Goal: Task Accomplishment & Management: Manage account settings

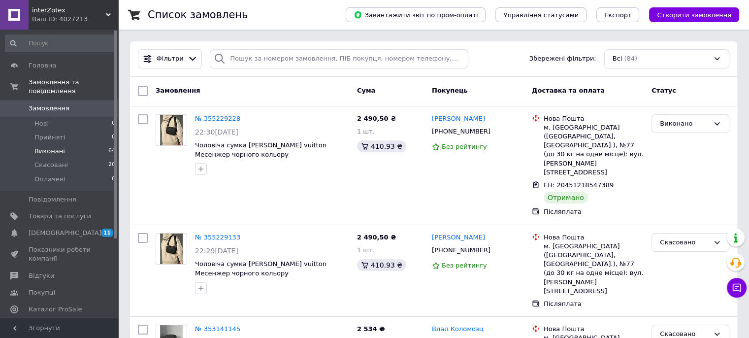
click at [87, 144] on li "Виконані 64" at bounding box center [60, 151] width 121 height 14
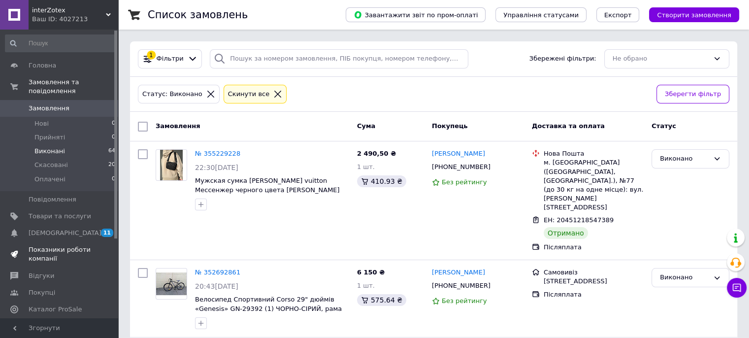
click at [53, 241] on link "Показники роботи компанії" at bounding box center [60, 254] width 121 height 26
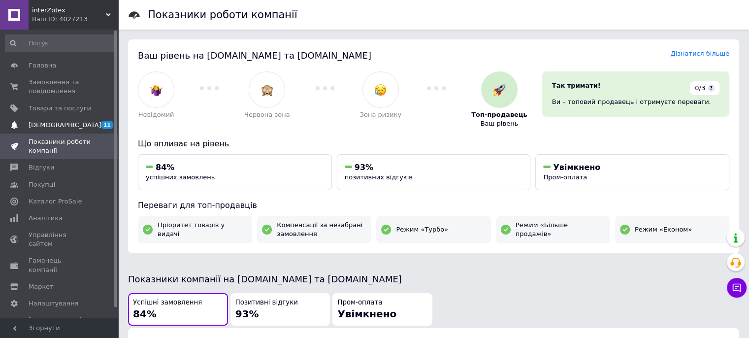
click at [88, 128] on span "[DEMOGRAPHIC_DATA]" at bounding box center [60, 125] width 63 height 9
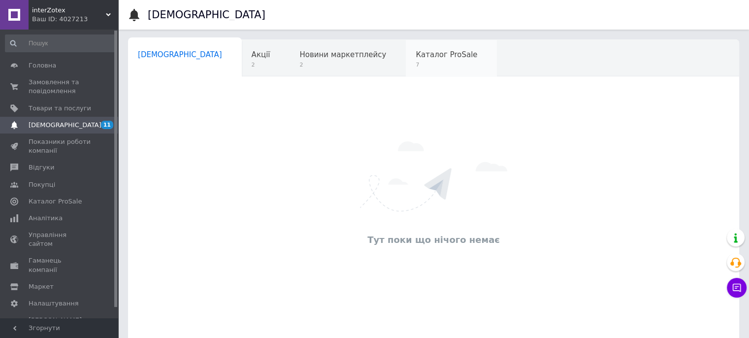
click at [416, 66] on span "7" at bounding box center [447, 64] width 62 height 7
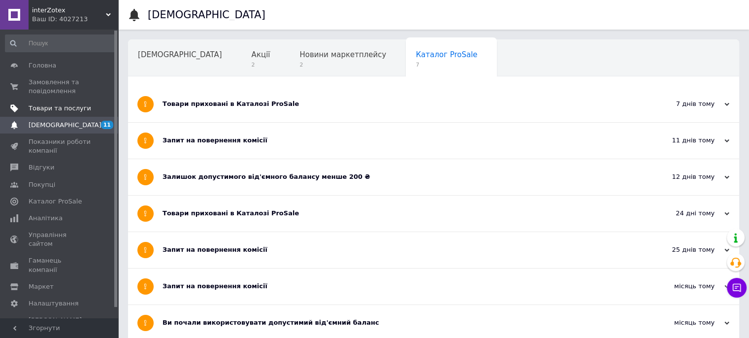
click at [88, 108] on span "Товари та послуги" at bounding box center [60, 108] width 63 height 9
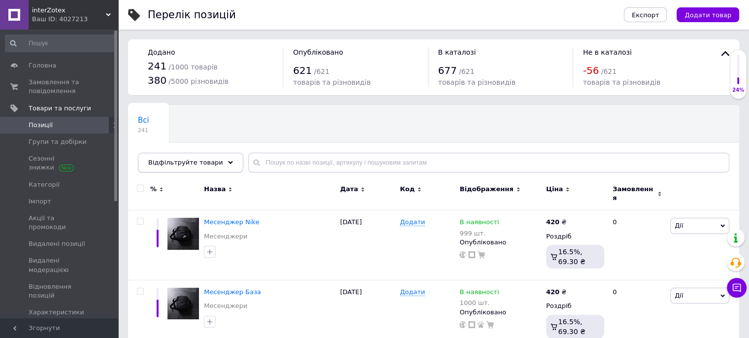
click at [202, 166] on span "Відфільтруйте товари" at bounding box center [185, 162] width 75 height 7
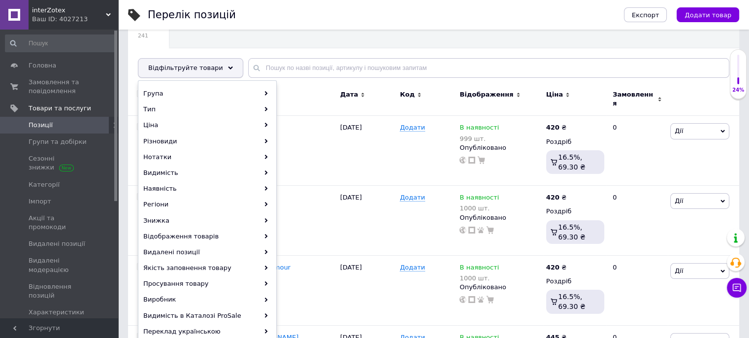
scroll to position [120, 0]
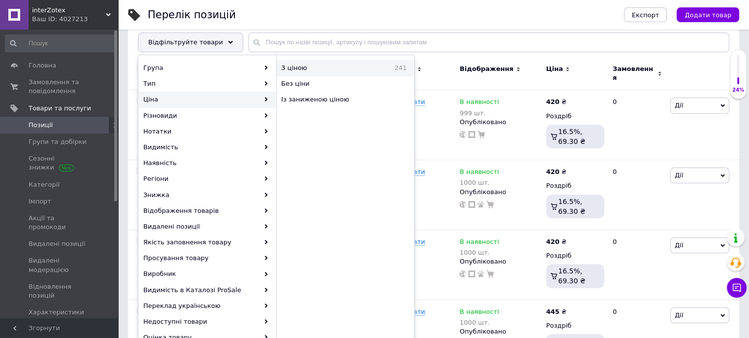
click at [303, 62] on div "З ціною 241" at bounding box center [345, 68] width 137 height 16
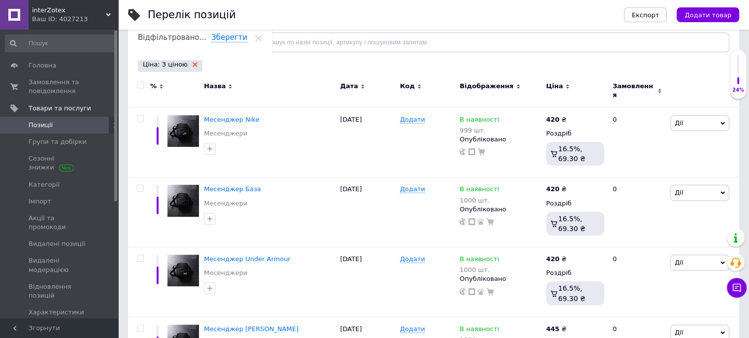
click at [193, 63] on use at bounding box center [195, 64] width 5 height 5
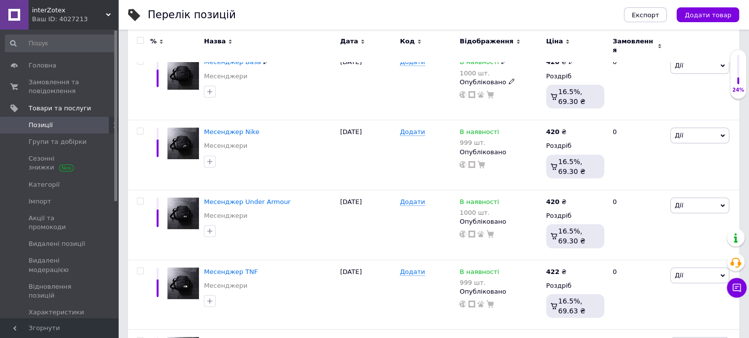
scroll to position [106, 0]
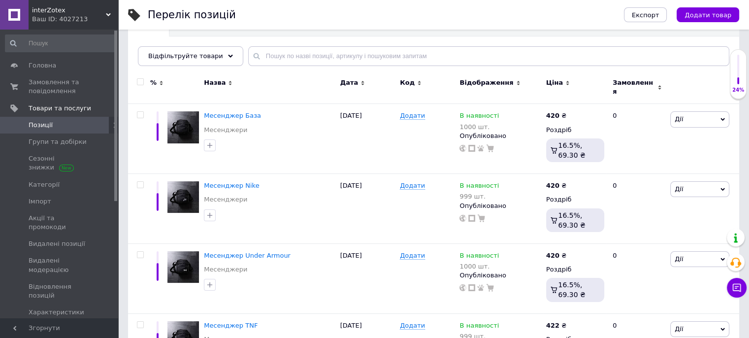
click at [203, 58] on span "Відфільтруйте товари" at bounding box center [185, 55] width 75 height 7
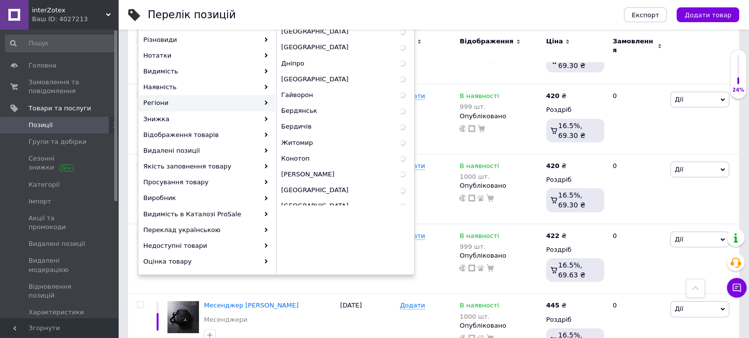
scroll to position [142, 0]
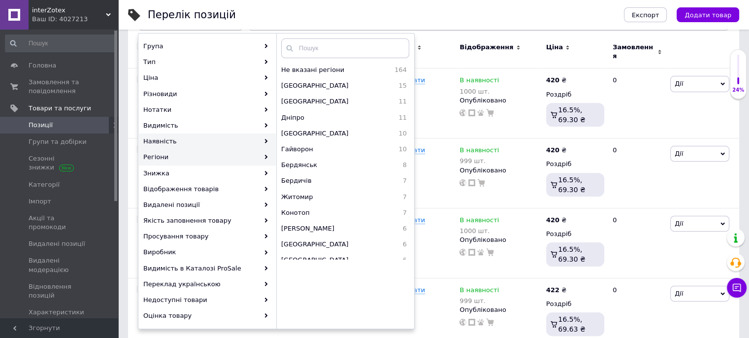
click at [226, 143] on div "Наявність" at bounding box center [207, 141] width 137 height 16
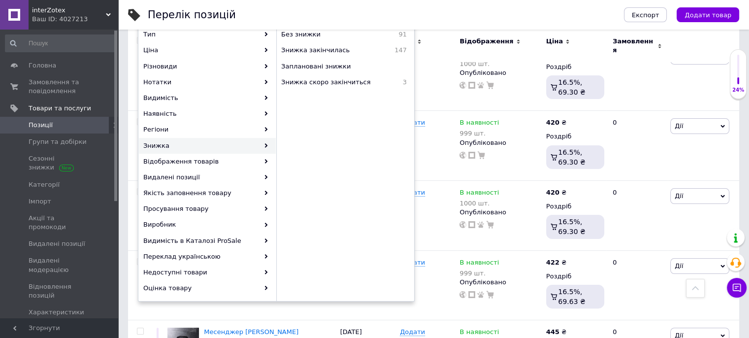
scroll to position [168, 0]
click at [326, 53] on span "Знижка закінчилась" at bounding box center [331, 51] width 100 height 9
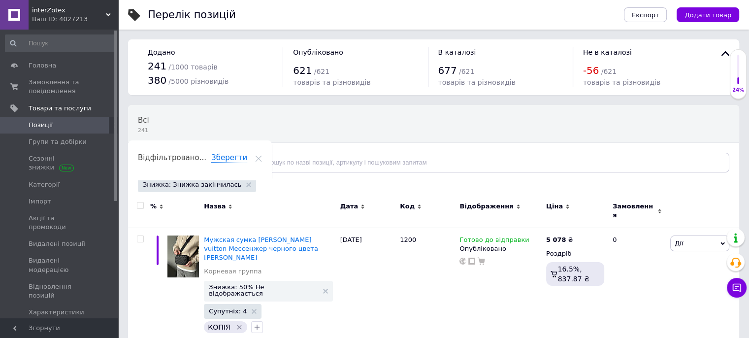
click at [140, 207] on input "checkbox" at bounding box center [140, 205] width 6 height 6
checkbox input "true"
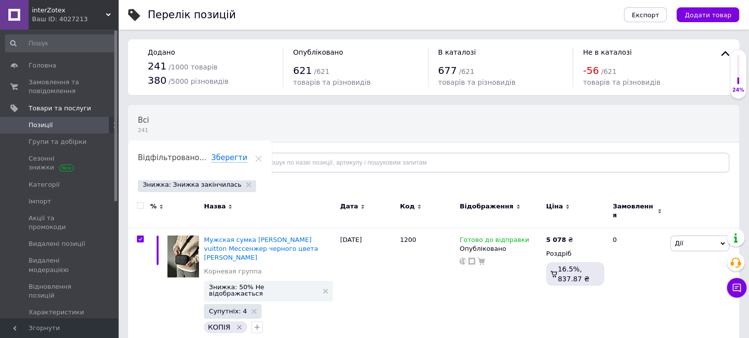
checkbox input "true"
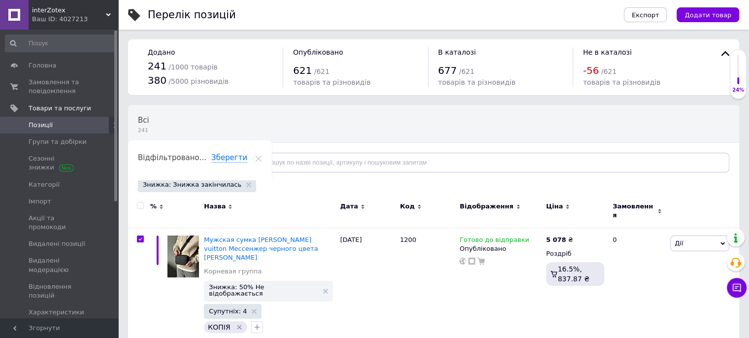
checkbox input "true"
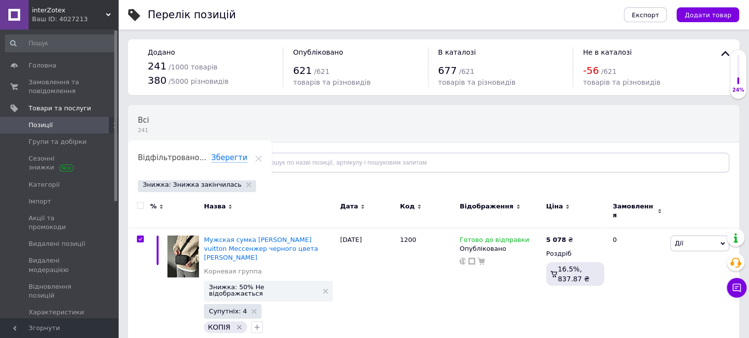
checkbox input "true"
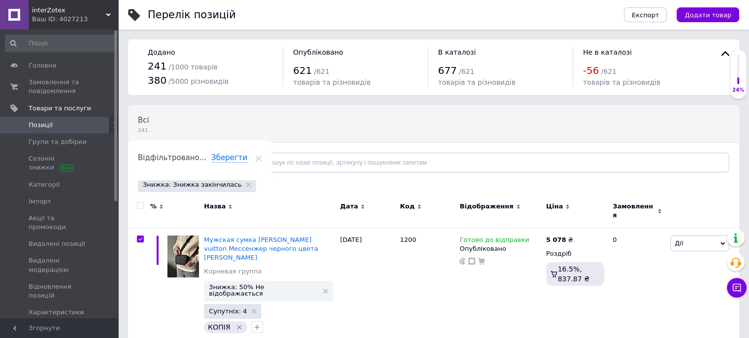
checkbox input "true"
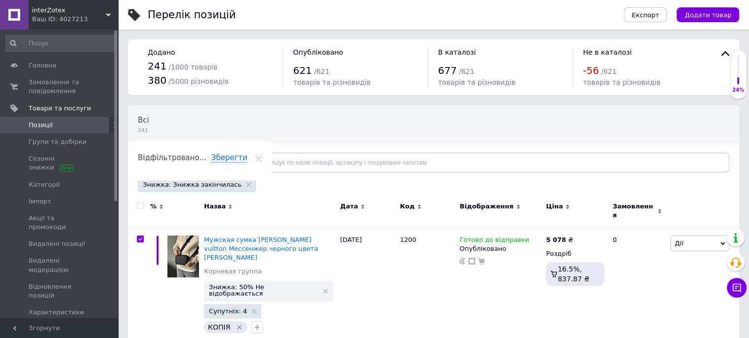
checkbox input "true"
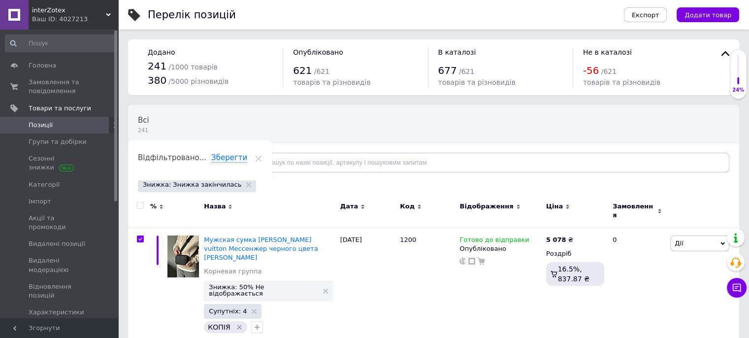
checkbox input "true"
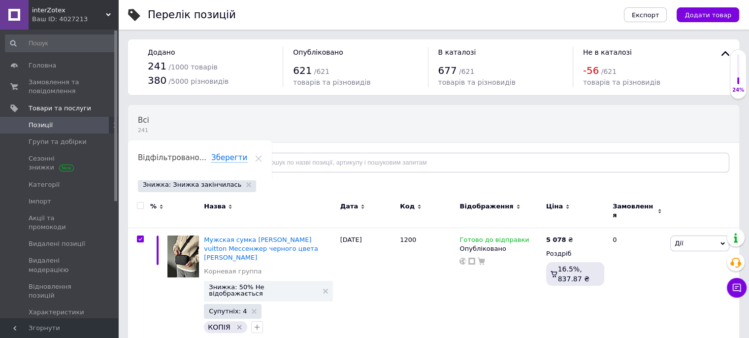
checkbox input "true"
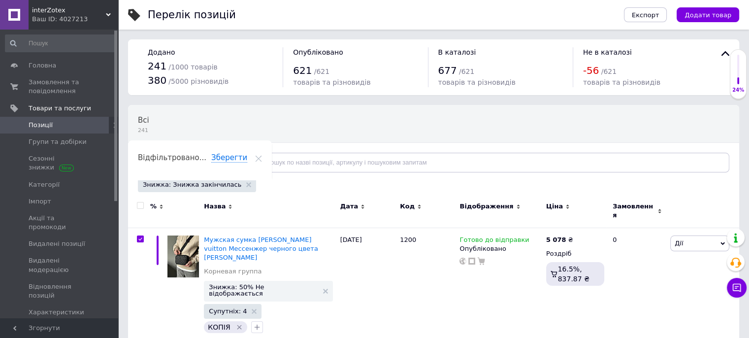
checkbox input "true"
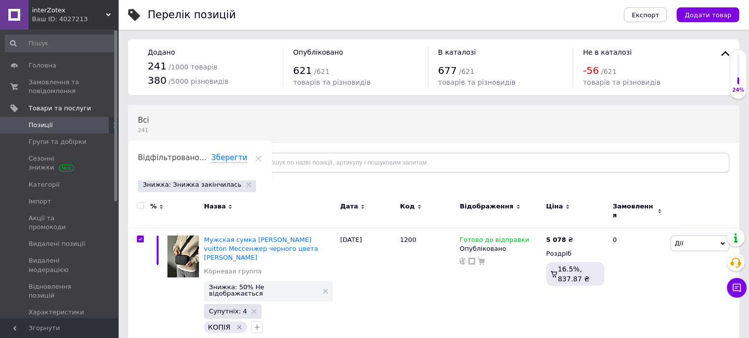
checkbox input "true"
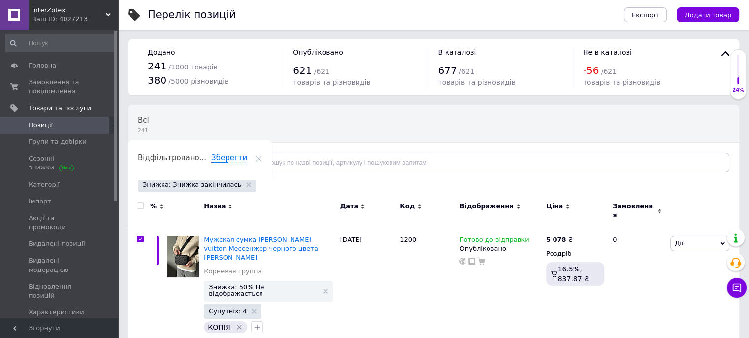
checkbox input "true"
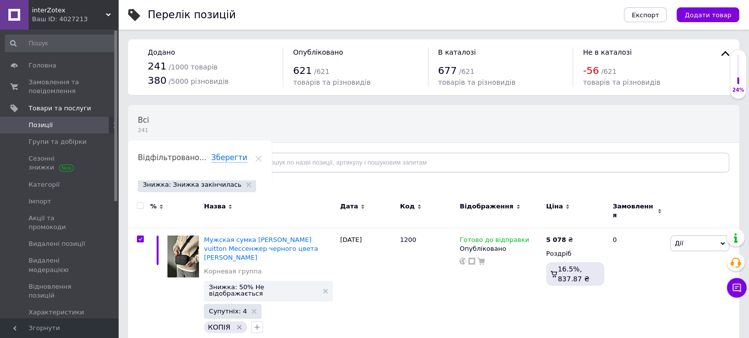
checkbox input "true"
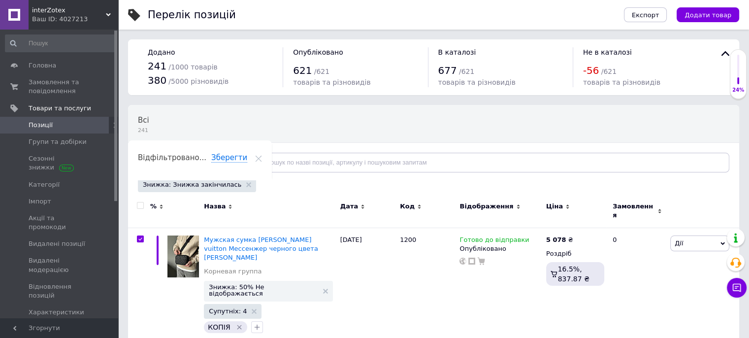
checkbox input "true"
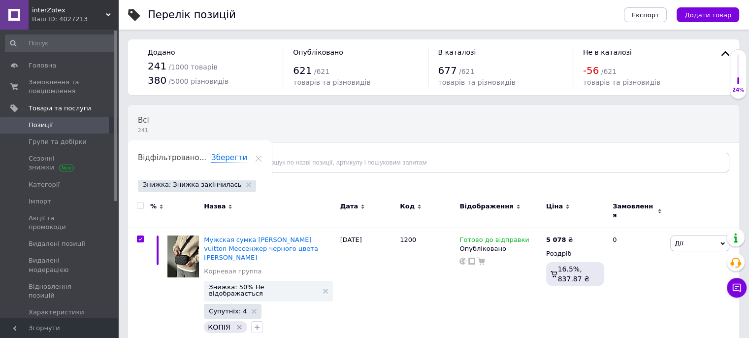
checkbox input "true"
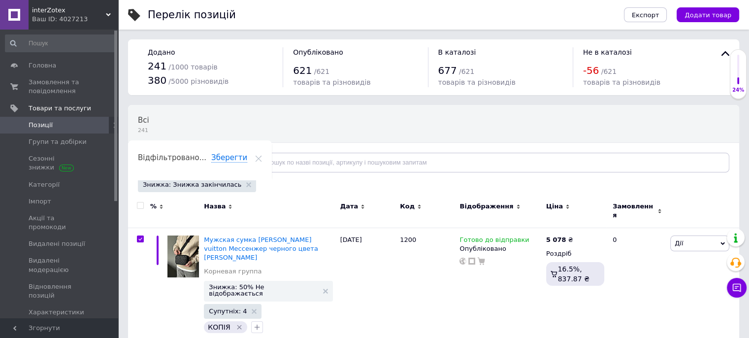
checkbox input "true"
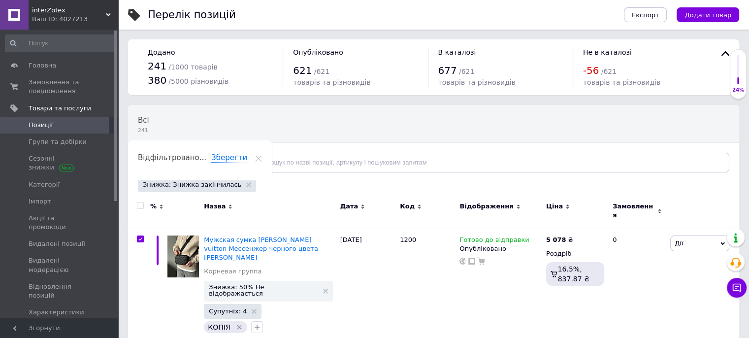
checkbox input "true"
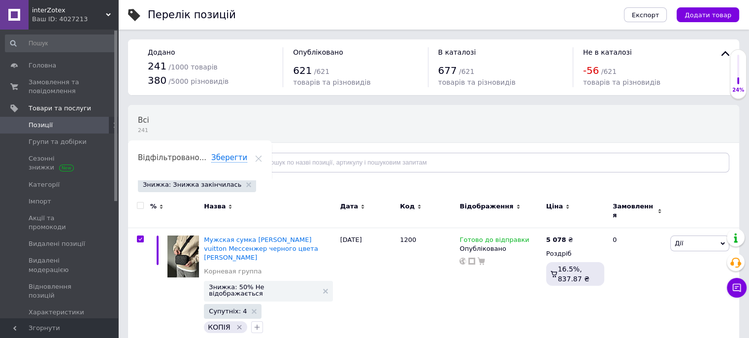
checkbox input "true"
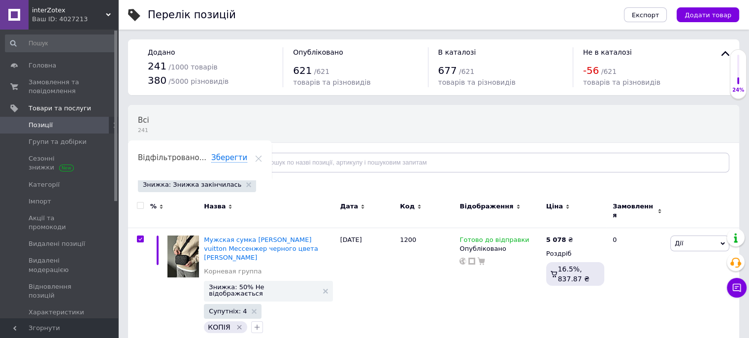
checkbox input "true"
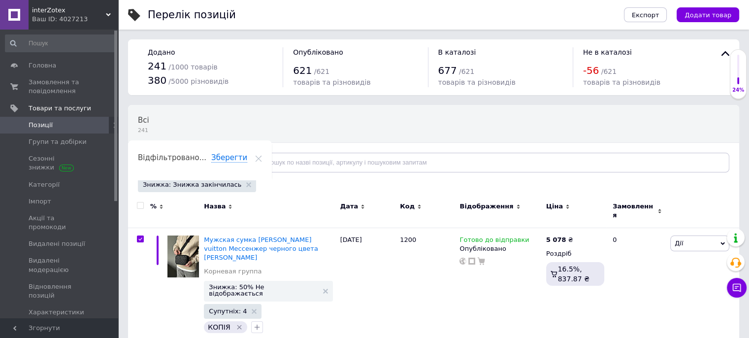
checkbox input "true"
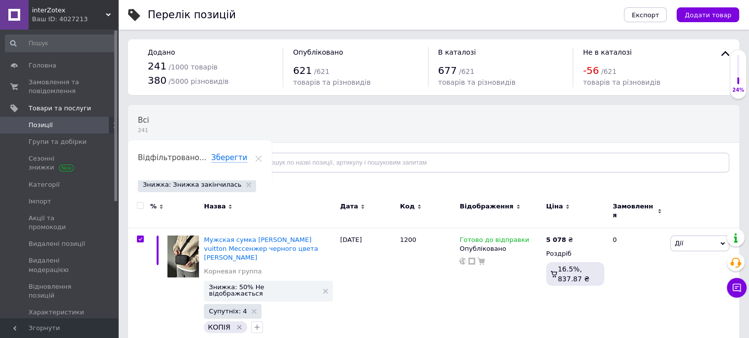
checkbox input "true"
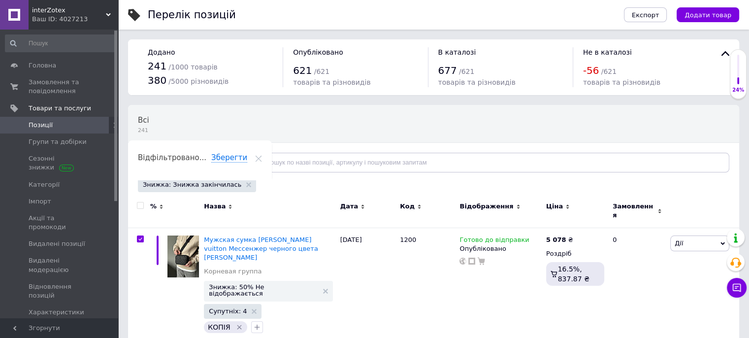
checkbox input "true"
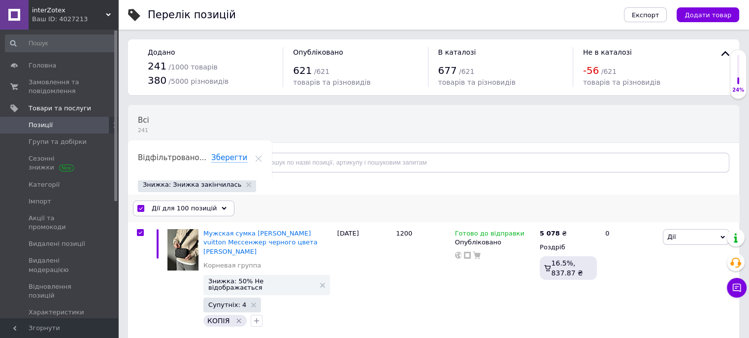
click at [175, 208] on span "Дії для 100 позицій" at bounding box center [184, 208] width 65 height 9
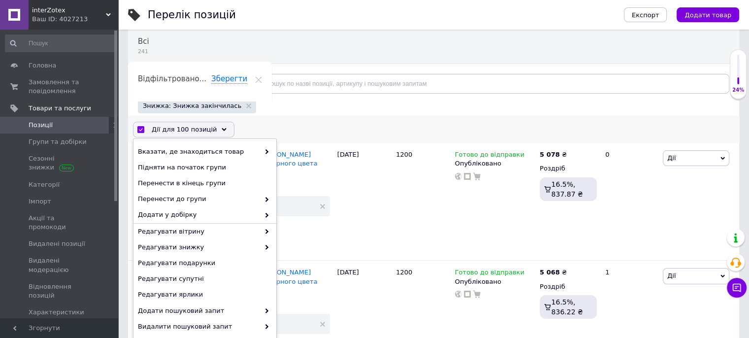
scroll to position [87, 0]
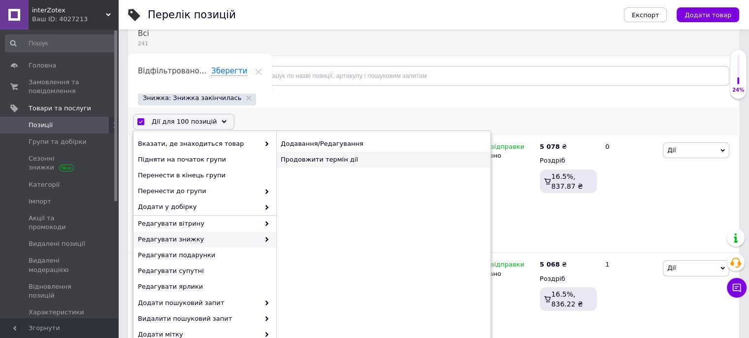
click at [337, 157] on div "Продовжити термін дії" at bounding box center [383, 160] width 214 height 16
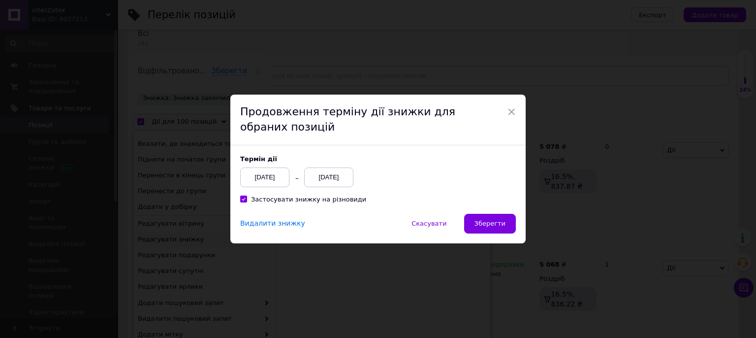
click at [326, 180] on div "[DATE]" at bounding box center [328, 177] width 49 height 20
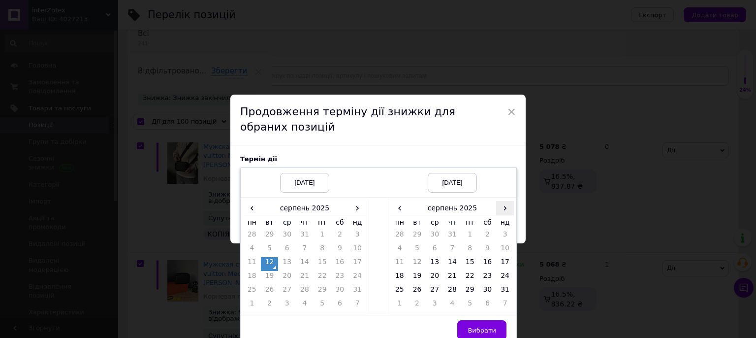
click at [504, 213] on span "›" at bounding box center [505, 208] width 18 height 14
click at [467, 292] on td "26" at bounding box center [470, 292] width 18 height 14
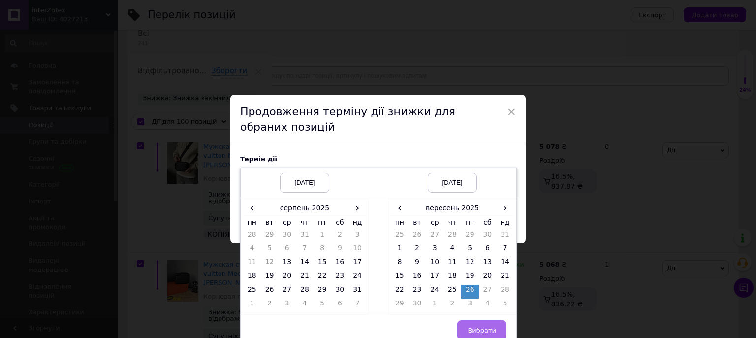
click at [486, 331] on span "Вибрати" at bounding box center [482, 329] width 29 height 7
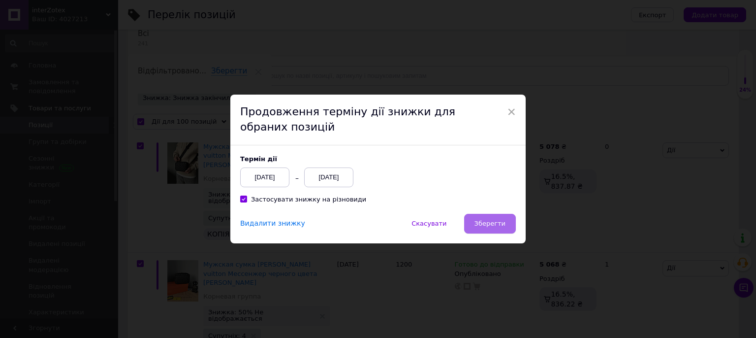
click at [492, 227] on span "Зберегти" at bounding box center [490, 223] width 31 height 7
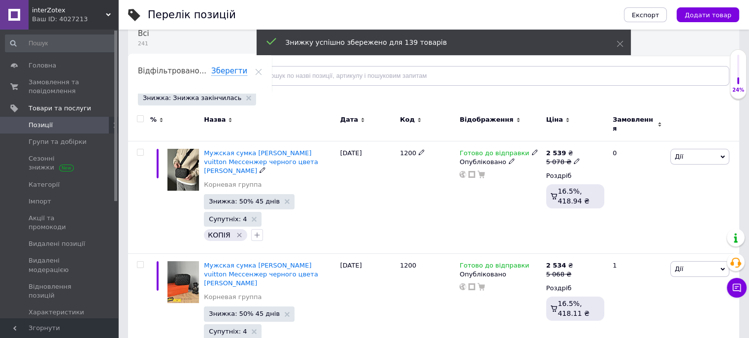
checkbox input "false"
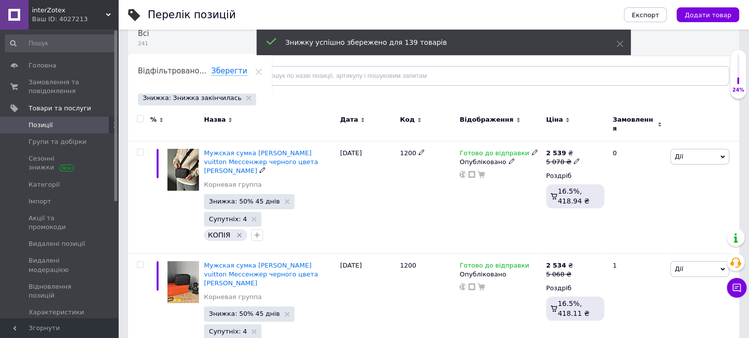
checkbox input "false"
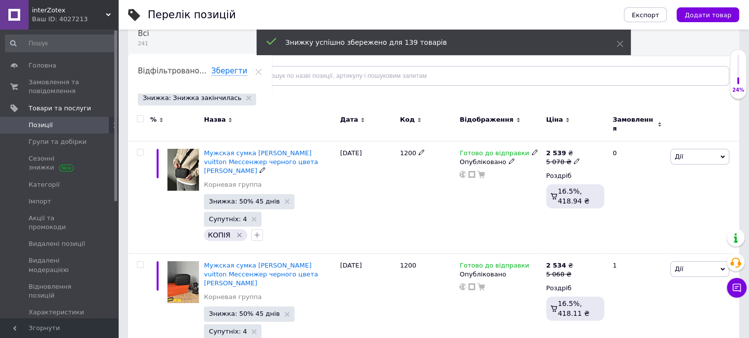
checkbox input "false"
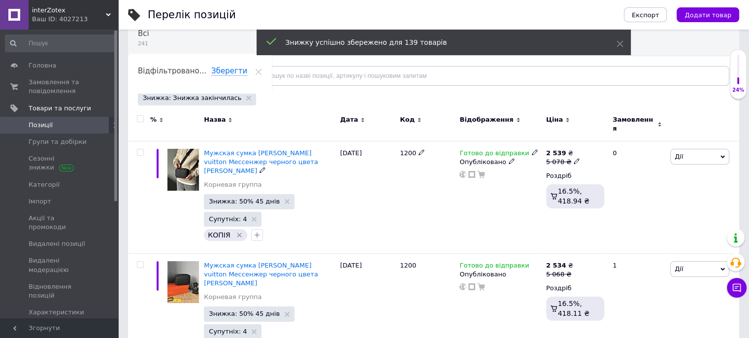
checkbox input "false"
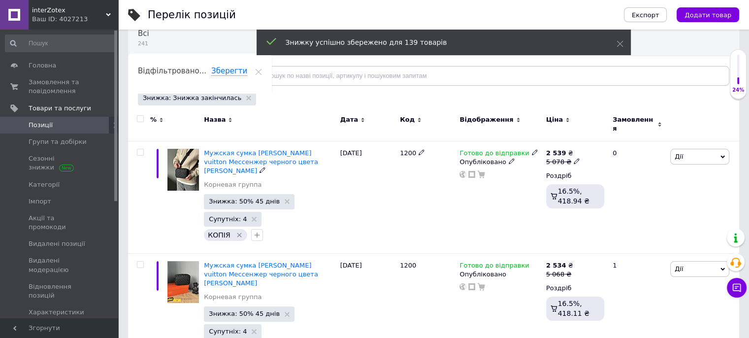
checkbox input "false"
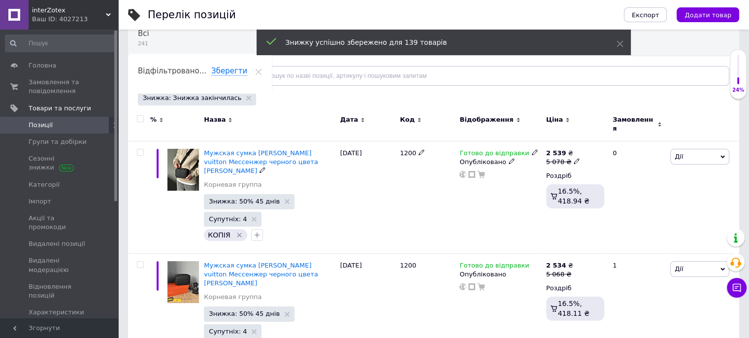
checkbox input "false"
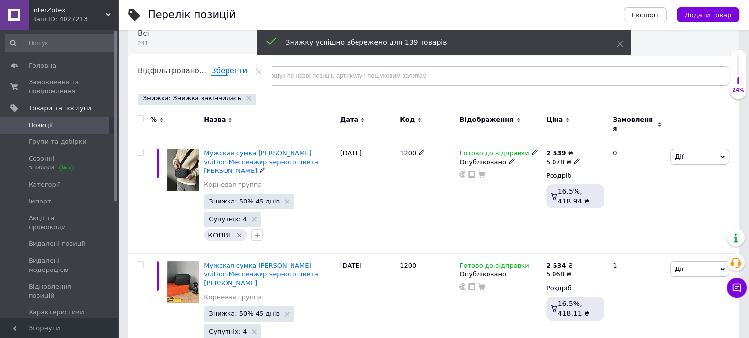
checkbox input "false"
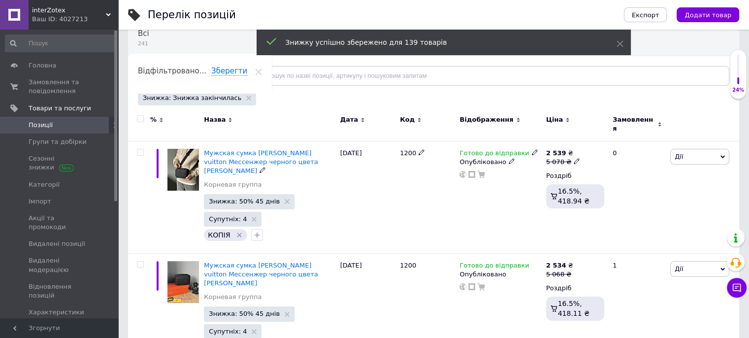
checkbox input "false"
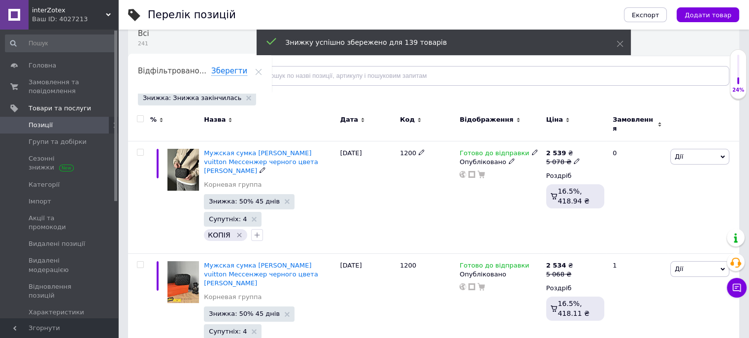
checkbox input "false"
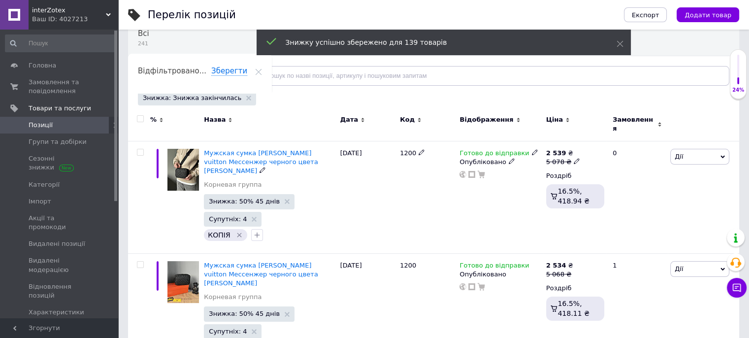
checkbox input "false"
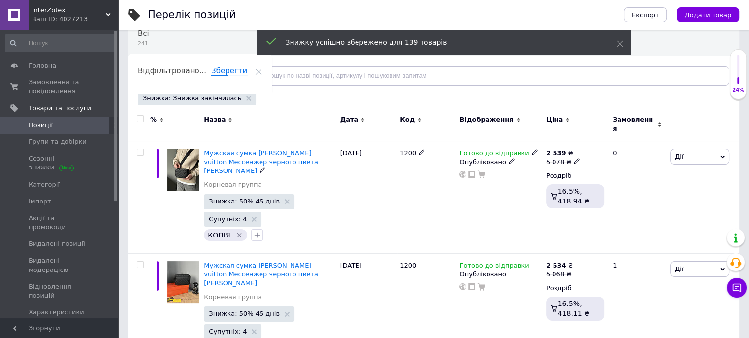
checkbox input "false"
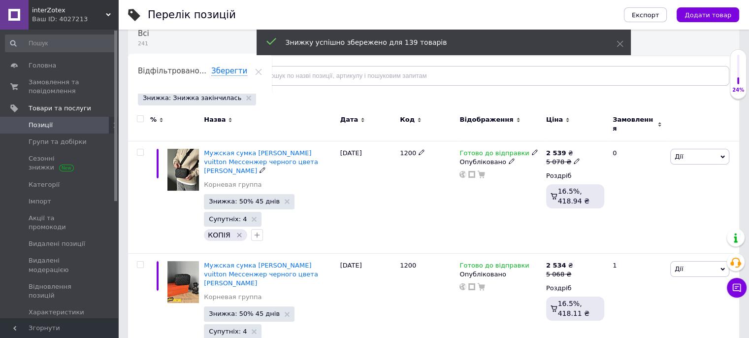
checkbox input "false"
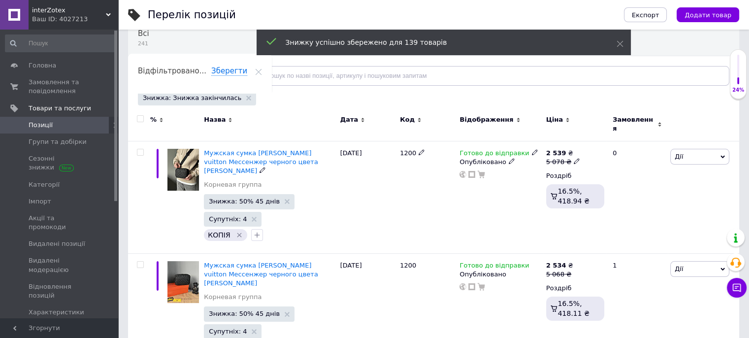
checkbox input "false"
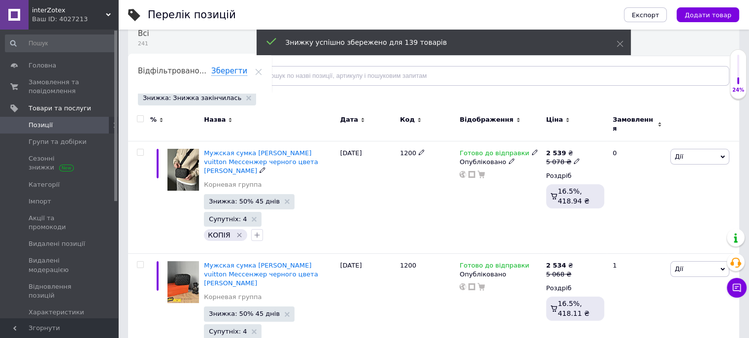
checkbox input "false"
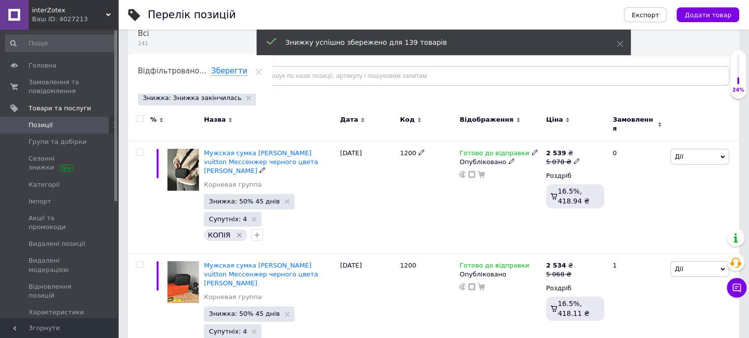
checkbox input "false"
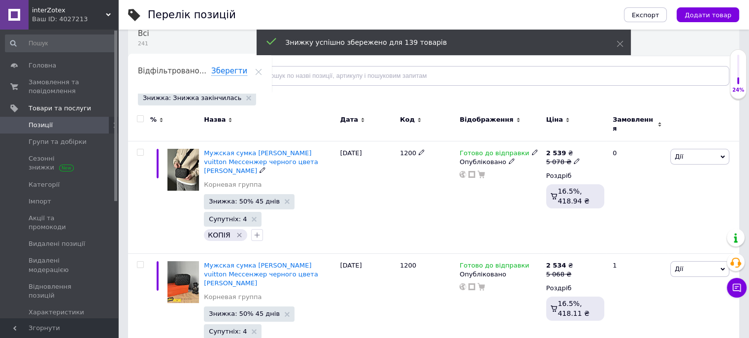
checkbox input "false"
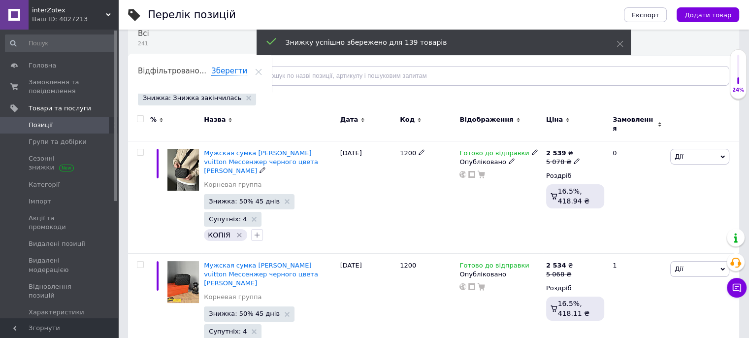
checkbox input "false"
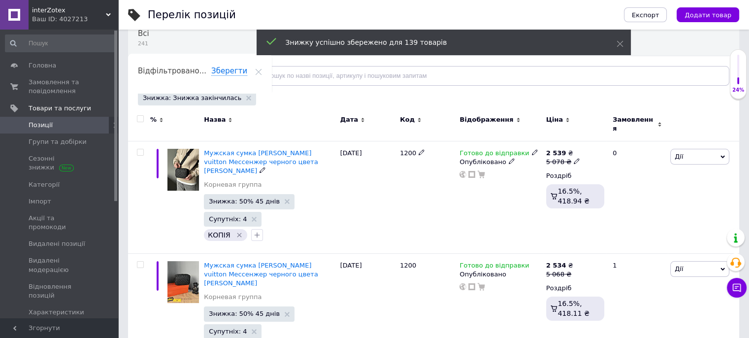
checkbox input "false"
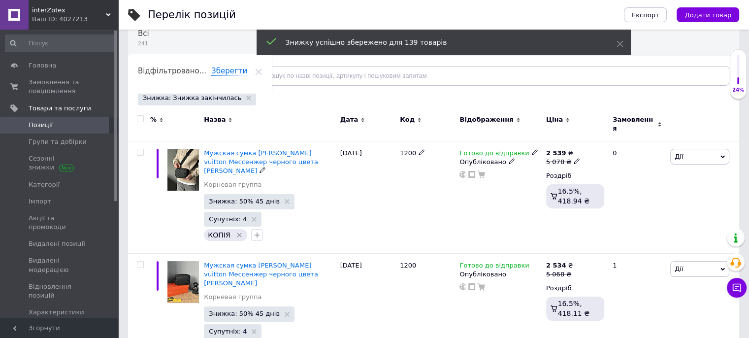
checkbox input "false"
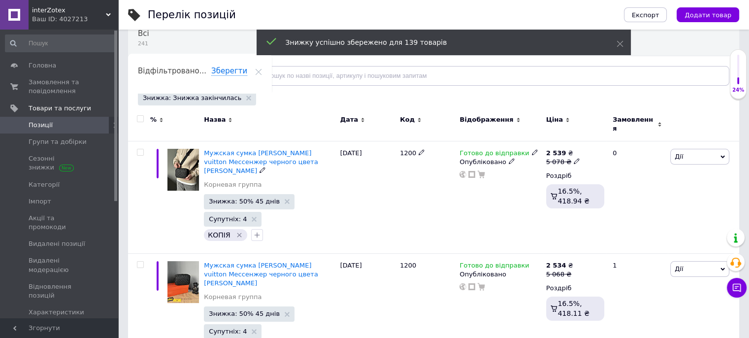
checkbox input "false"
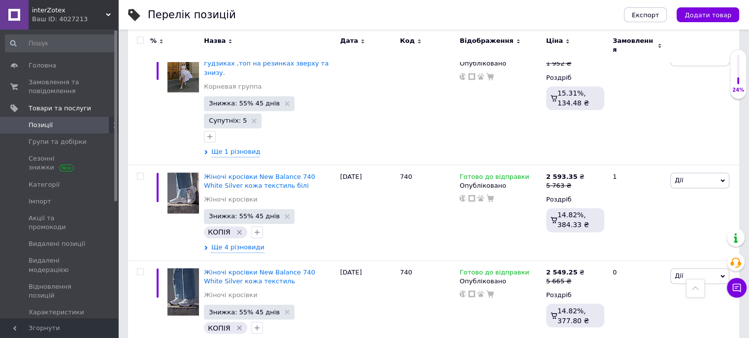
scroll to position [1601, 0]
